Goal: Information Seeking & Learning: Understand process/instructions

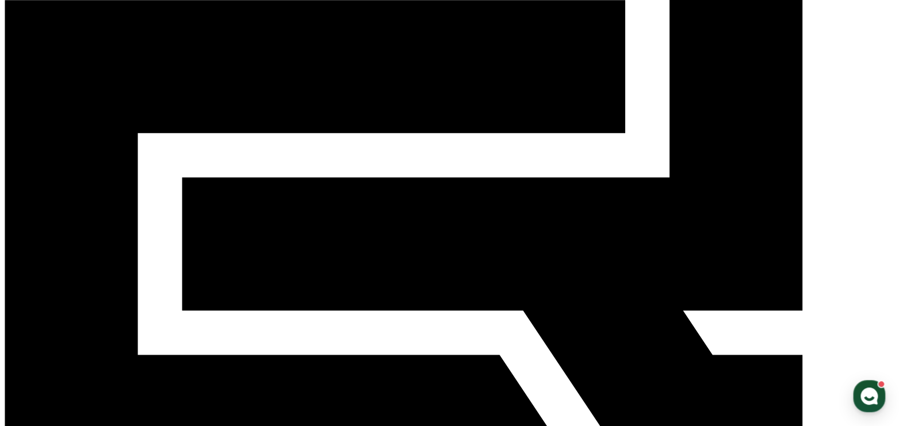
scroll to position [230, 0]
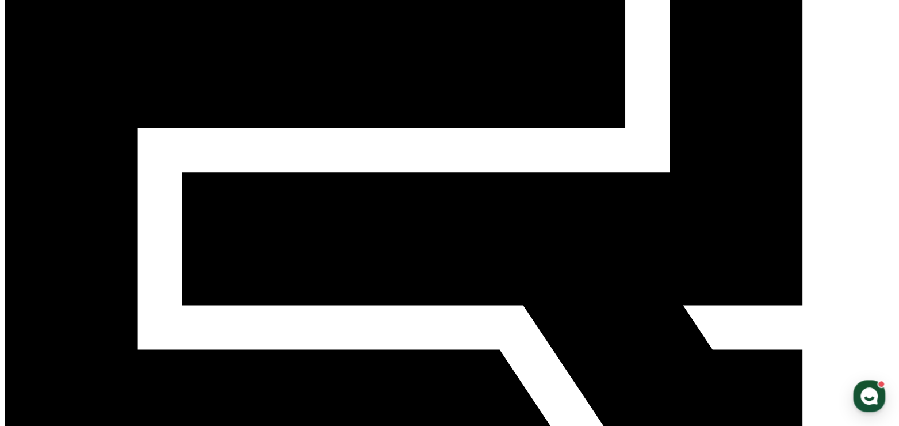
scroll to position [288, 0]
